Goal: Task Accomplishment & Management: Use online tool/utility

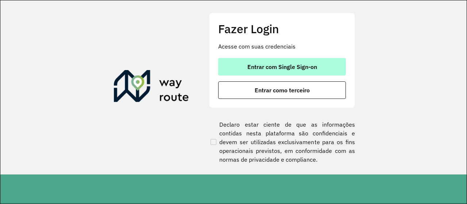
click at [278, 59] on button "Entrar com Single Sign-on" at bounding box center [282, 67] width 128 height 18
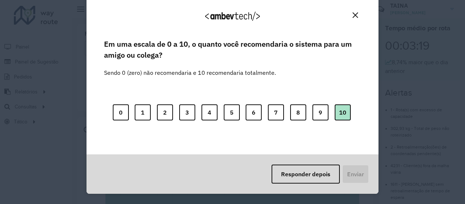
click at [339, 111] on button "10" at bounding box center [343, 112] width 16 height 16
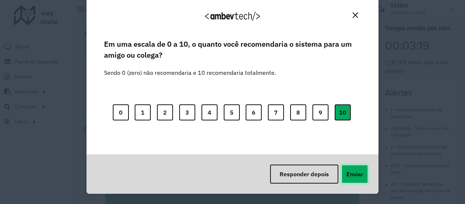
click at [355, 179] on button "Enviar" at bounding box center [354, 174] width 27 height 19
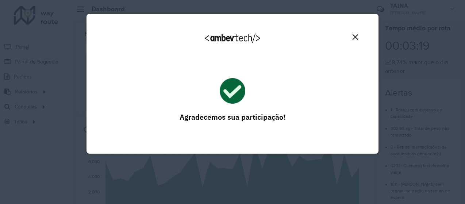
click at [354, 37] on img "Close" at bounding box center [354, 36] width 5 height 5
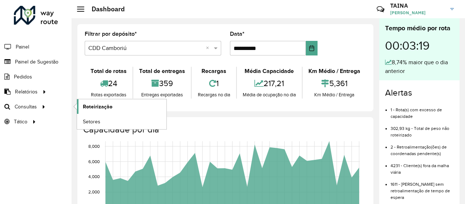
click at [149, 101] on link "Roteirização" at bounding box center [121, 106] width 89 height 15
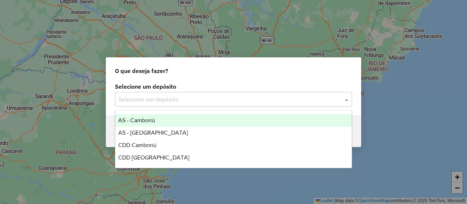
click at [150, 95] on input "text" at bounding box center [226, 99] width 215 height 9
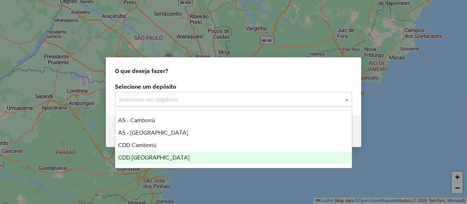
click at [166, 153] on div "CDD [GEOGRAPHIC_DATA]" at bounding box center [233, 157] width 236 height 12
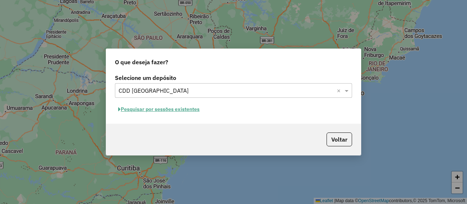
click at [175, 110] on button "Pesquisar por sessões existentes" at bounding box center [159, 109] width 88 height 11
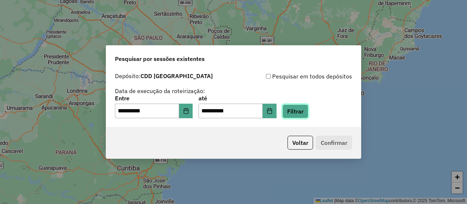
click at [299, 107] on button "Filtrar" at bounding box center [295, 111] width 26 height 14
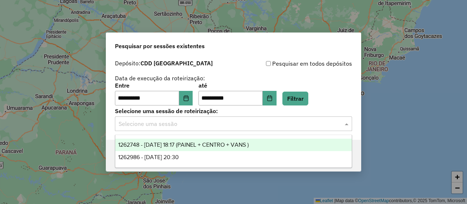
click at [276, 121] on input "text" at bounding box center [226, 124] width 215 height 9
click at [199, 78] on label "Data de execução da roteirização:" at bounding box center [160, 78] width 90 height 9
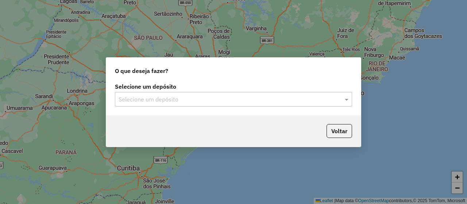
click at [151, 95] on input "text" at bounding box center [226, 99] width 215 height 9
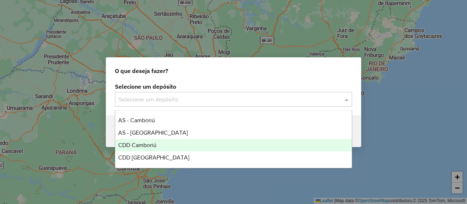
click at [153, 145] on span "CDD Camboriú" at bounding box center [137, 145] width 38 height 6
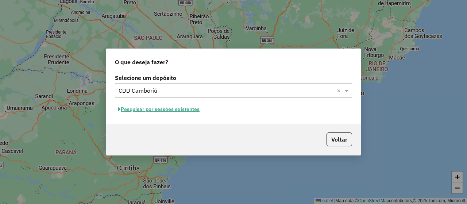
click at [196, 110] on button "Pesquisar por sessões existentes" at bounding box center [159, 109] width 88 height 11
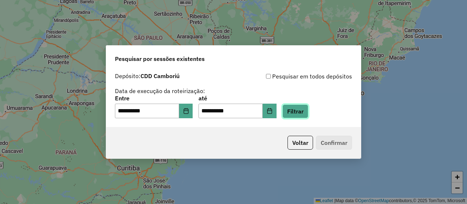
click at [308, 108] on button "Filtrar" at bounding box center [295, 111] width 26 height 14
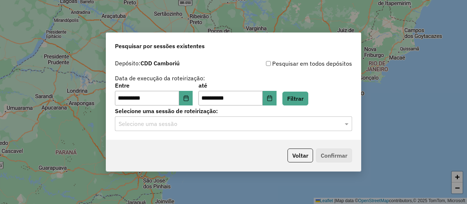
click at [167, 127] on input "text" at bounding box center [226, 124] width 215 height 9
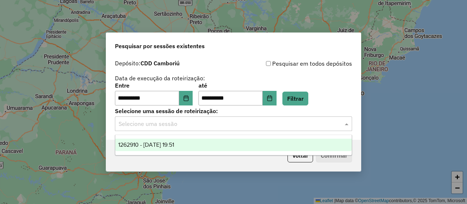
drag, startPoint x: 163, startPoint y: 146, endPoint x: 164, endPoint y: 150, distance: 4.1
click at [164, 151] on ng-dropdown-panel "1262910 - 10/09/2025 19:51" at bounding box center [233, 145] width 237 height 21
click at [239, 139] on div "1262910 - 10/09/2025 19:51" at bounding box center [233, 145] width 236 height 12
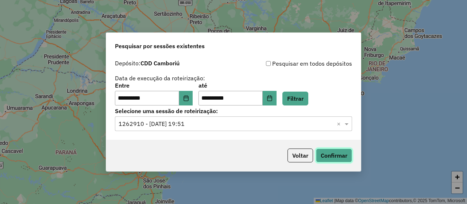
click at [323, 157] on button "Confirmar" at bounding box center [334, 155] width 36 height 14
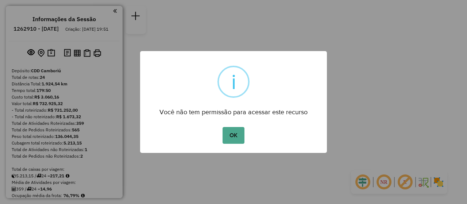
click at [229, 133] on button "OK" at bounding box center [234, 135] width 22 height 17
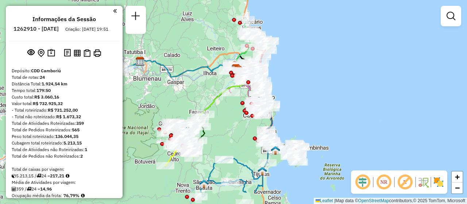
drag, startPoint x: 271, startPoint y: 93, endPoint x: 276, endPoint y: 62, distance: 32.1
click at [276, 62] on div "Janela de atendimento Grade de atendimento Capacidade Transportadoras Veículos …" at bounding box center [233, 102] width 467 height 204
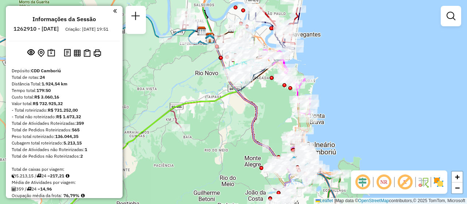
drag, startPoint x: 241, startPoint y: 110, endPoint x: 222, endPoint y: 138, distance: 33.1
click at [222, 138] on div "Janela de atendimento Grade de atendimento Capacidade Transportadoras Veículos …" at bounding box center [233, 102] width 467 height 204
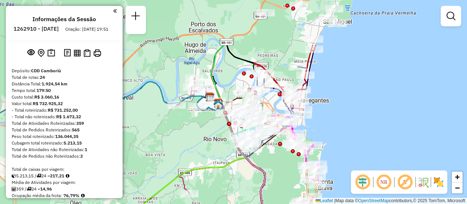
drag, startPoint x: 264, startPoint y: 92, endPoint x: 273, endPoint y: 157, distance: 66.2
click at [273, 157] on div "Janela de atendimento Grade de atendimento Capacidade Transportadoras Veículos …" at bounding box center [233, 102] width 467 height 204
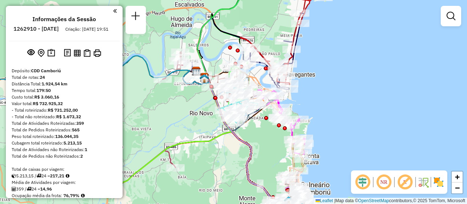
drag, startPoint x: 213, startPoint y: 164, endPoint x: 199, endPoint y: 138, distance: 30.2
click at [199, 138] on icon at bounding box center [169, 137] width 124 height 121
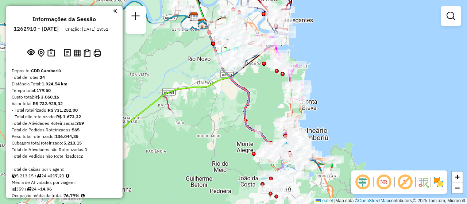
drag, startPoint x: 219, startPoint y: 166, endPoint x: 217, endPoint y: 112, distance: 53.7
click at [217, 112] on div "Janela de atendimento Grade de atendimento Capacidade Transportadoras Veículos …" at bounding box center [233, 102] width 467 height 204
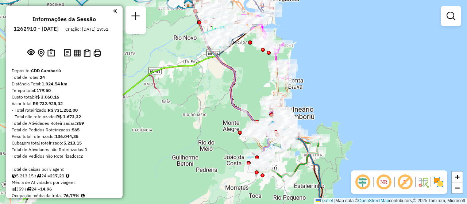
drag, startPoint x: 265, startPoint y: 108, endPoint x: 251, endPoint y: 87, distance: 25.3
click at [251, 87] on div "Janela de atendimento Grade de atendimento Capacidade Transportadoras Veículos …" at bounding box center [233, 102] width 467 height 204
